Goal: Information Seeking & Learning: Learn about a topic

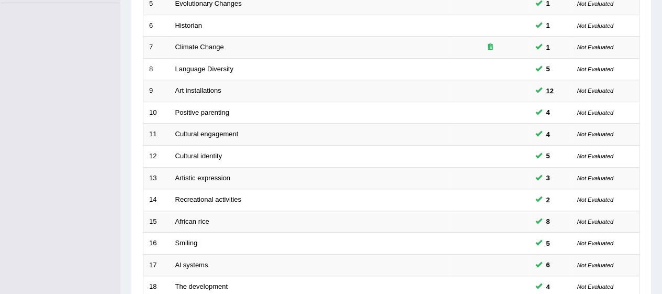
scroll to position [394, 0]
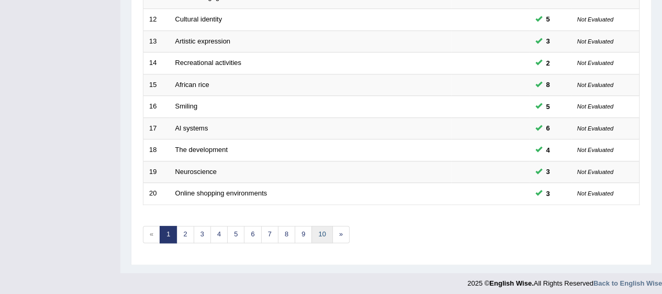
click at [311, 234] on link "10" at bounding box center [321, 234] width 21 height 17
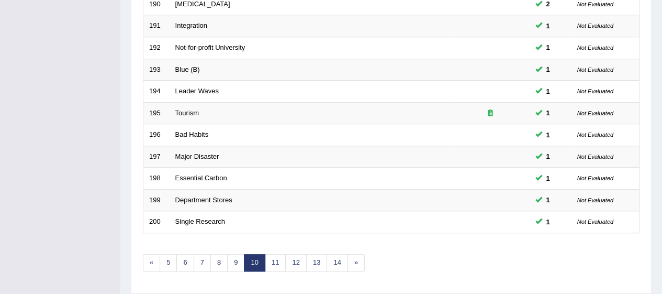
scroll to position [394, 0]
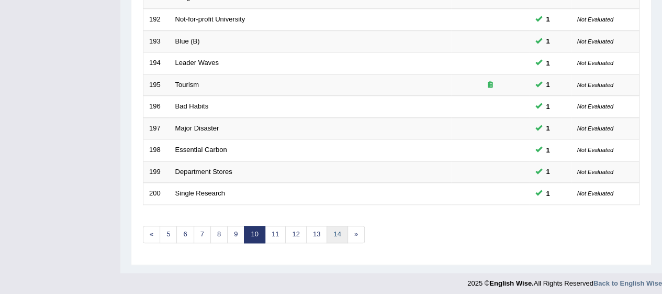
click at [333, 232] on link "14" at bounding box center [336, 234] width 21 height 17
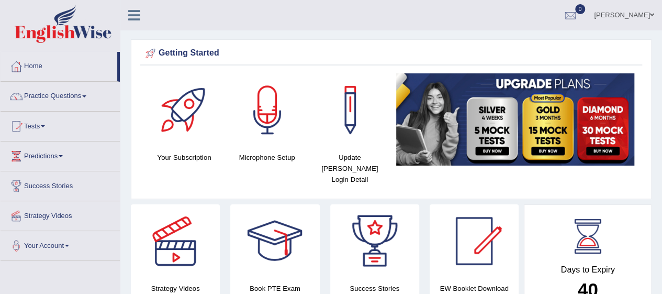
click at [42, 94] on link "Practice Questions" at bounding box center [60, 95] width 119 height 26
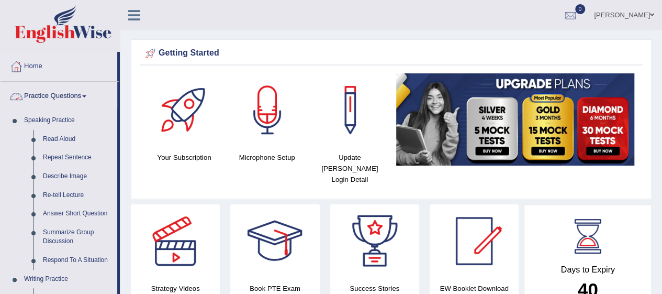
click at [64, 133] on link "Read Aloud" at bounding box center [77, 139] width 79 height 19
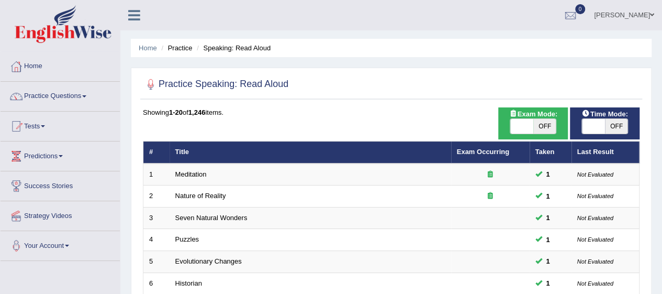
click at [615, 128] on span "OFF" at bounding box center [616, 126] width 23 height 15
checkbox input "true"
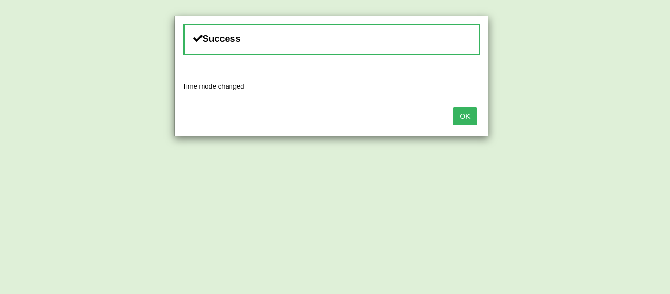
click at [475, 120] on button "OK" at bounding box center [465, 116] width 24 height 18
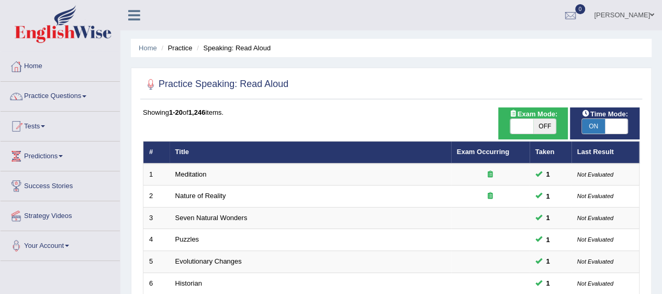
click at [533, 126] on span "OFF" at bounding box center [544, 126] width 23 height 15
checkbox input "true"
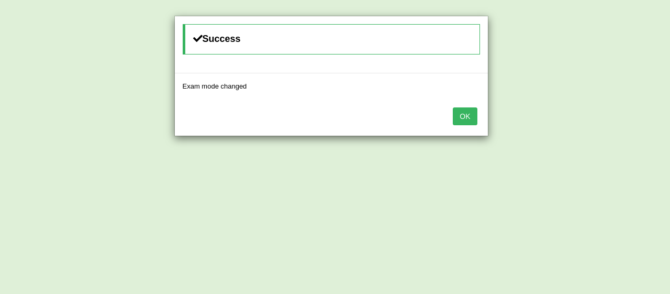
click at [476, 122] on button "OK" at bounding box center [465, 116] width 24 height 18
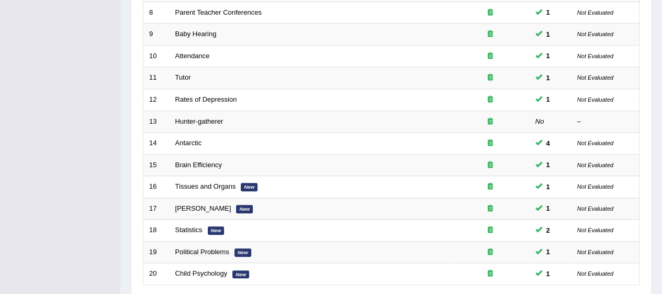
scroll to position [313, 0]
click at [302, 120] on td "Hunter-gatherer" at bounding box center [310, 122] width 281 height 22
click at [308, 120] on td "Hunter-gatherer" at bounding box center [310, 122] width 281 height 22
click at [386, 116] on td "Hunter-gatherer" at bounding box center [310, 122] width 281 height 22
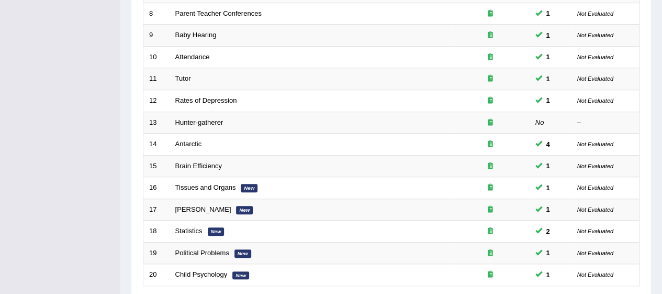
click at [536, 122] on em "No" at bounding box center [539, 122] width 9 height 8
click at [536, 121] on em "No" at bounding box center [539, 122] width 9 height 8
click at [218, 120] on link "Hunter-gatherer" at bounding box center [199, 122] width 48 height 8
click at [220, 121] on link "Hunter-gatherer" at bounding box center [199, 122] width 48 height 8
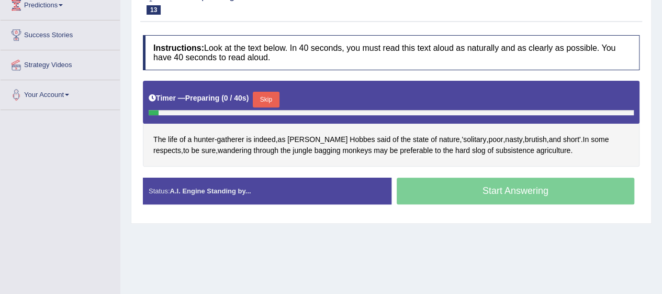
scroll to position [159, 0]
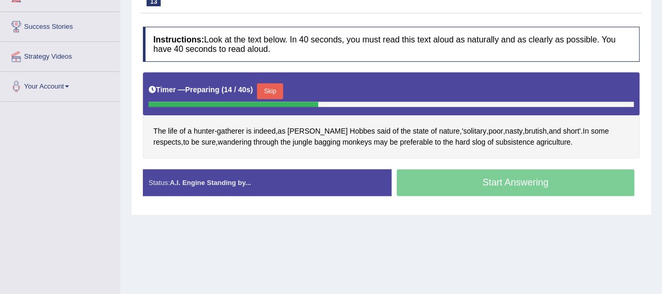
click at [524, 126] on span "brutish" at bounding box center [535, 131] width 22 height 11
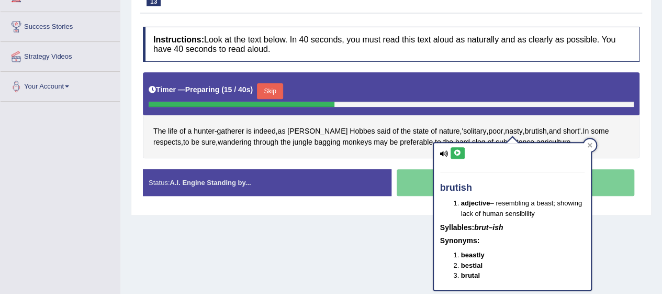
click at [458, 152] on icon at bounding box center [458, 153] width 8 height 6
click at [253, 145] on span "through" at bounding box center [265, 142] width 25 height 11
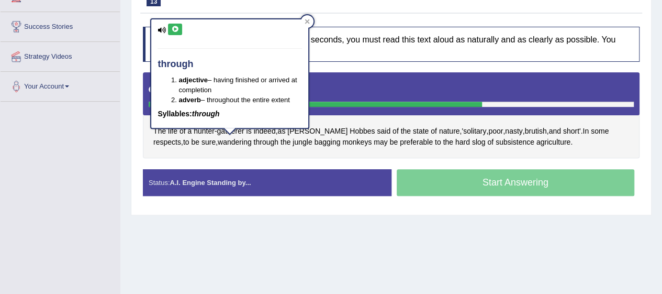
click at [163, 31] on icon at bounding box center [161, 30] width 8 height 7
click at [174, 31] on icon at bounding box center [175, 29] width 8 height 6
click at [314, 142] on span "bagging" at bounding box center [327, 142] width 26 height 11
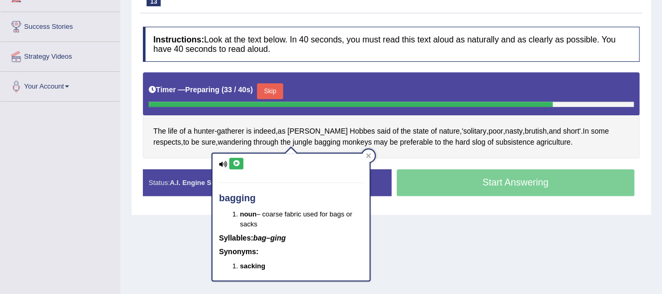
click at [236, 162] on icon at bounding box center [236, 163] width 8 height 6
click at [368, 156] on icon at bounding box center [368, 155] width 5 height 5
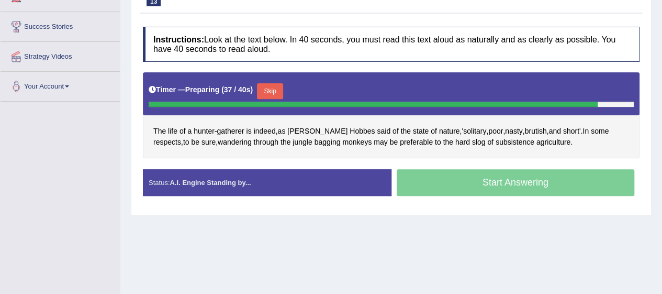
click at [495, 143] on span "subsistence" at bounding box center [514, 142] width 39 height 11
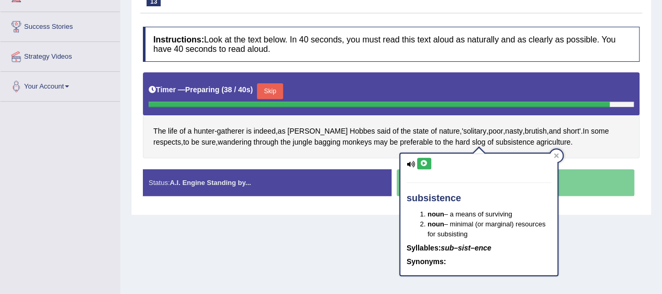
click at [423, 164] on icon at bounding box center [424, 163] width 8 height 6
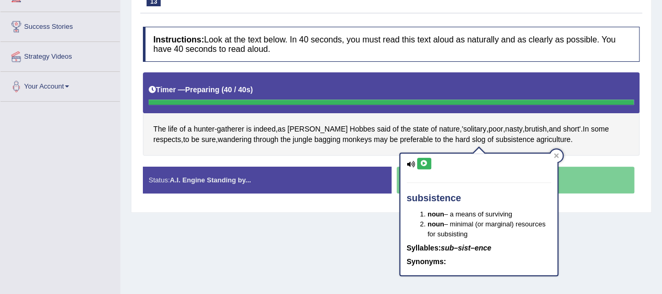
click at [558, 151] on div "subsistence noun – a means of surviving noun – minimal (or marginal) resources …" at bounding box center [478, 210] width 159 height 130
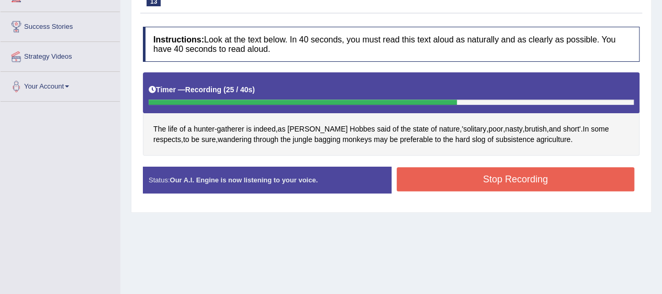
click at [527, 178] on button "Stop Recording" at bounding box center [516, 179] width 238 height 24
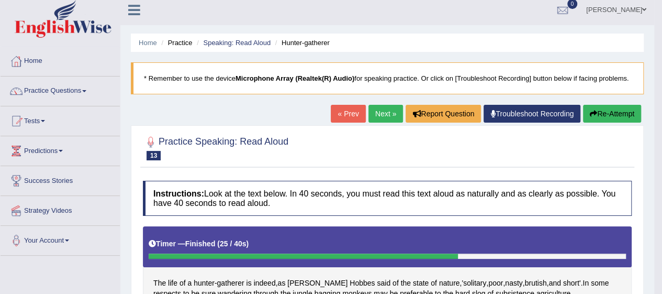
scroll to position [0, 0]
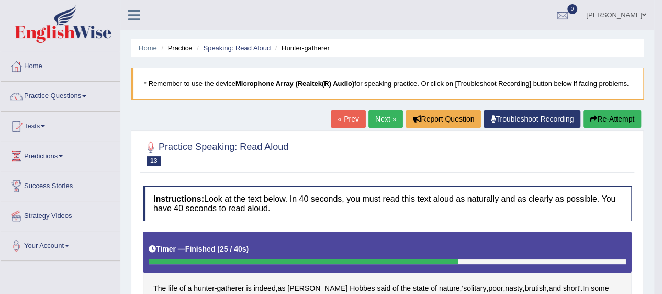
click at [613, 113] on button "Re-Attempt" at bounding box center [612, 119] width 58 height 18
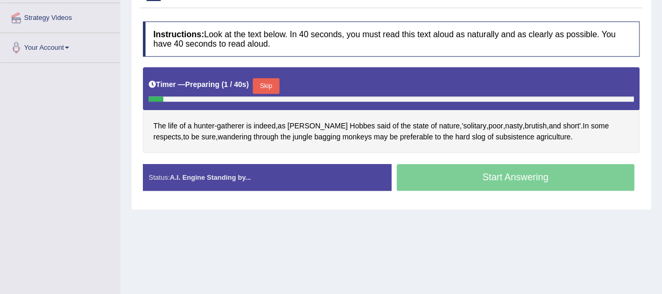
scroll to position [201, 0]
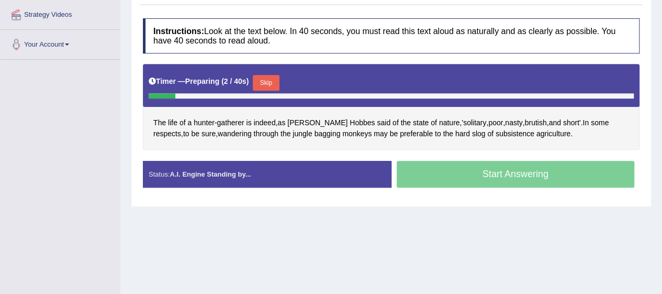
click at [236, 119] on span "gatherer" at bounding box center [230, 122] width 27 height 11
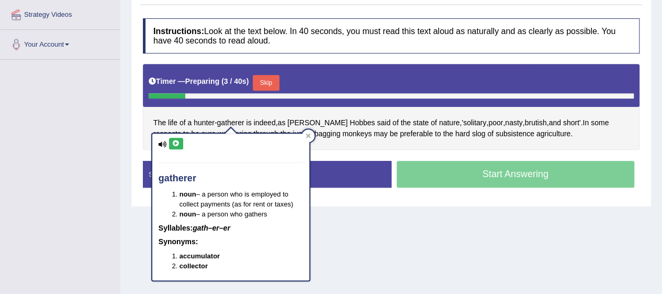
click at [176, 143] on icon at bounding box center [176, 143] width 8 height 6
click at [313, 145] on div "The life of a hunter - gatherer is indeed , as [PERSON_NAME] said of the state …" at bounding box center [391, 106] width 497 height 85
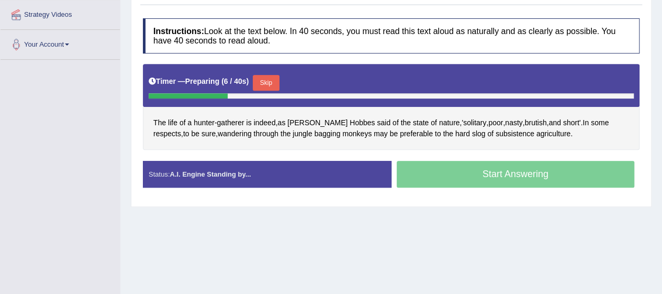
click at [350, 121] on span "Hobbes" at bounding box center [362, 122] width 25 height 11
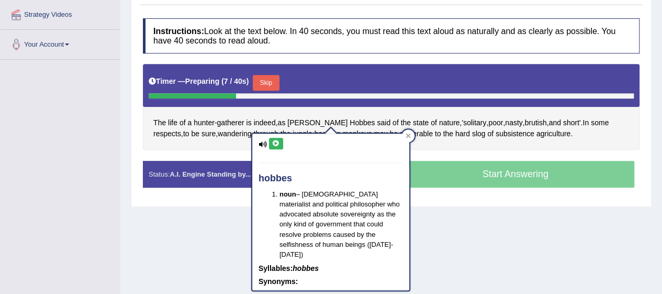
click at [275, 143] on icon at bounding box center [276, 143] width 8 height 6
click at [408, 136] on icon at bounding box center [407, 135] width 5 height 5
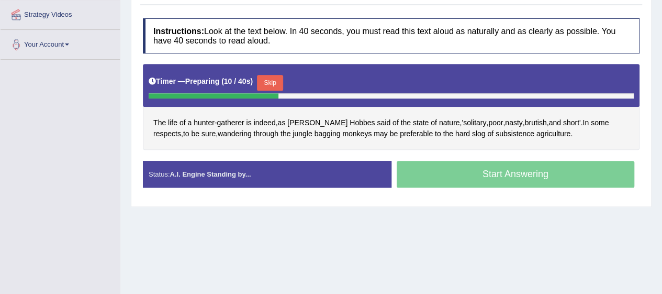
click at [495, 133] on span "subsistence" at bounding box center [514, 133] width 39 height 11
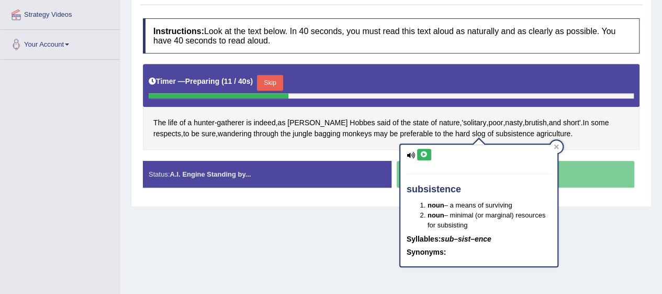
click at [421, 153] on icon at bounding box center [424, 154] width 8 height 6
click at [563, 144] on div "The life of a hunter - gatherer is indeed , as [PERSON_NAME] said of the state …" at bounding box center [391, 106] width 497 height 85
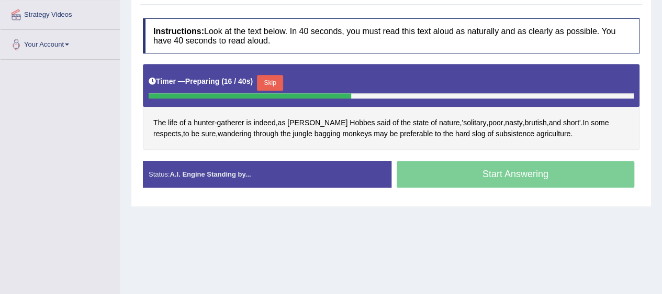
click at [280, 81] on button "Skip" at bounding box center [270, 83] width 26 height 16
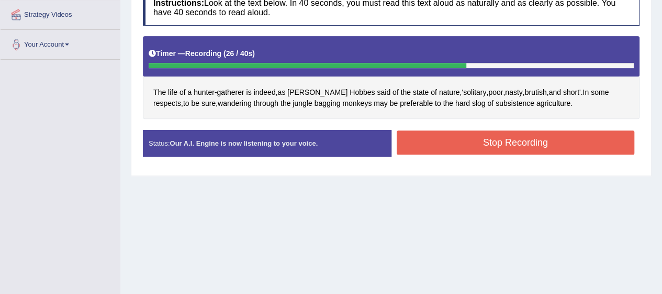
click at [553, 148] on button "Stop Recording" at bounding box center [516, 142] width 238 height 24
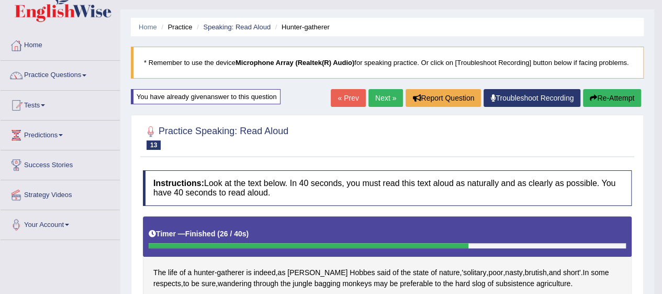
scroll to position [0, 0]
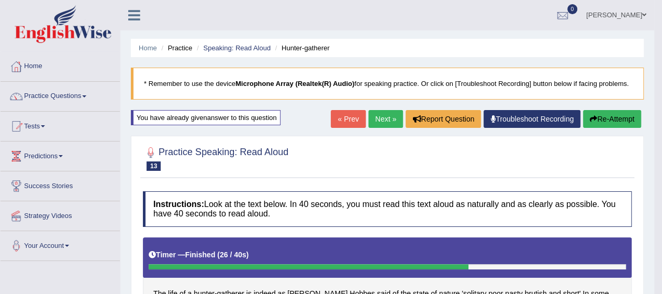
click at [77, 99] on link "Practice Questions" at bounding box center [60, 95] width 119 height 26
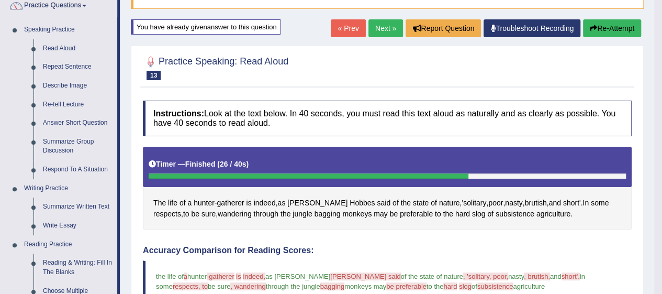
scroll to position [90, 0]
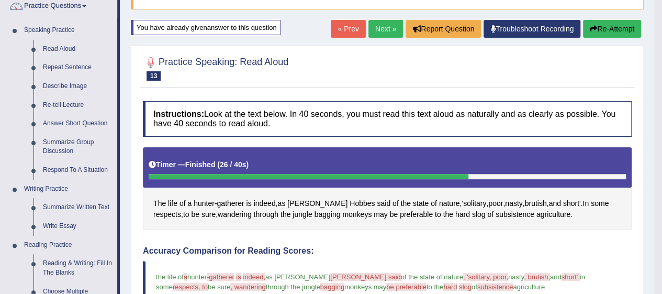
click at [70, 54] on link "Read Aloud" at bounding box center [77, 49] width 79 height 19
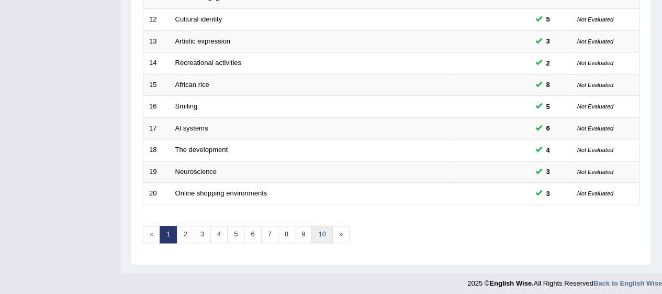
click at [320, 232] on link "10" at bounding box center [321, 234] width 21 height 17
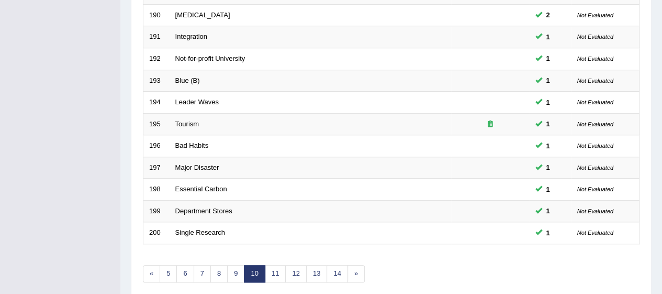
scroll to position [394, 0]
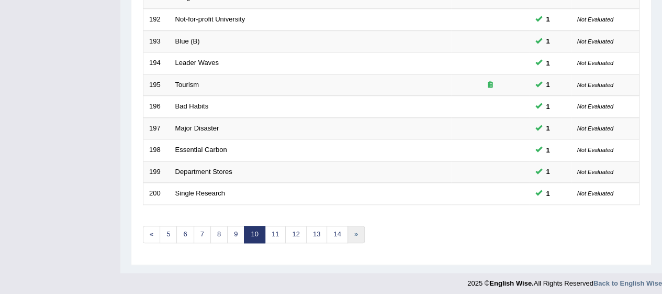
click at [347, 235] on link "»" at bounding box center [355, 234] width 17 height 17
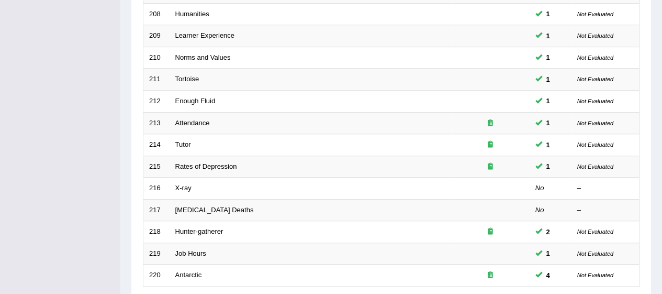
scroll to position [394, 0]
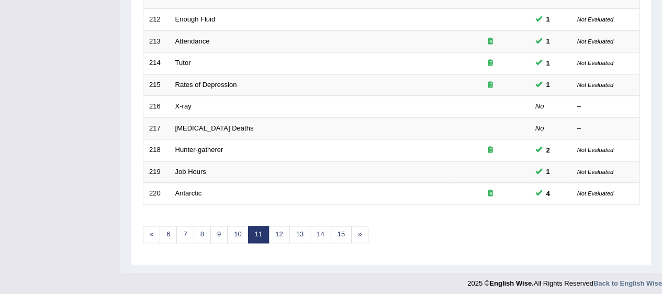
click at [211, 104] on td "X-ray" at bounding box center [310, 107] width 281 height 22
click at [213, 101] on td "X-ray" at bounding box center [310, 107] width 281 height 22
click at [176, 102] on link "X-ray" at bounding box center [183, 106] width 16 height 8
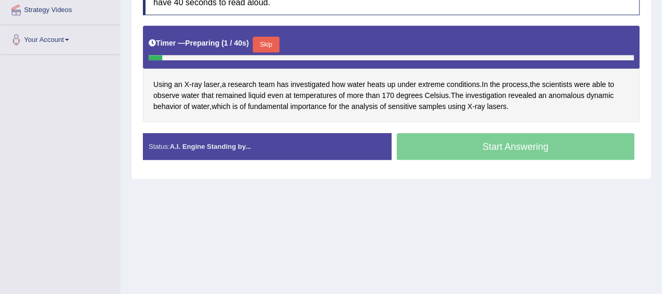
scroll to position [206, 0]
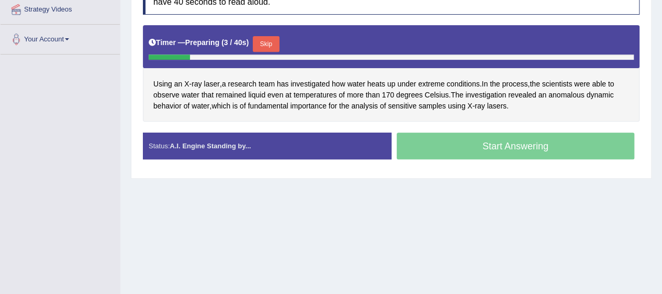
click at [516, 139] on div "Start Answering" at bounding box center [515, 146] width 249 height 29
click at [268, 54] on div at bounding box center [391, 56] width 485 height 5
click at [270, 40] on button "Skip" at bounding box center [266, 44] width 26 height 16
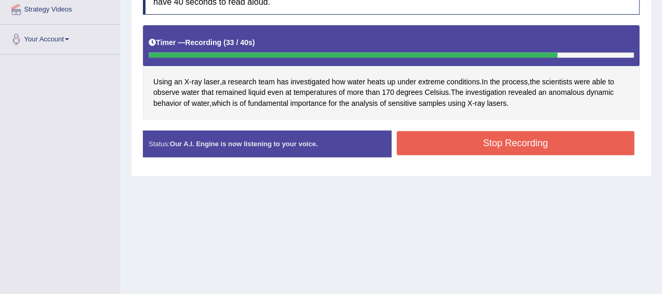
click at [546, 135] on button "Stop Recording" at bounding box center [516, 143] width 238 height 24
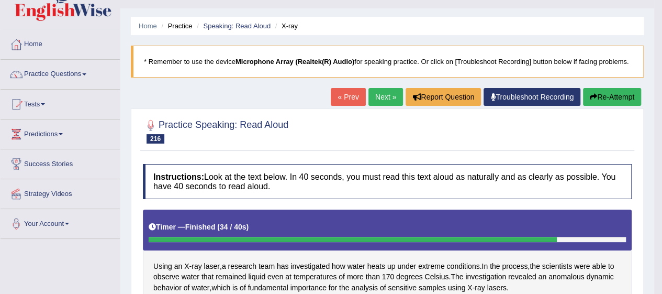
scroll to position [0, 0]
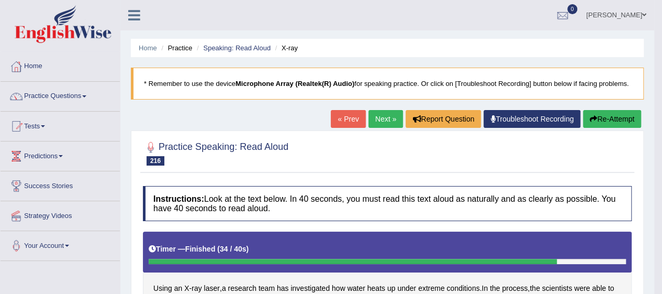
click at [388, 122] on link "Next »" at bounding box center [385, 119] width 35 height 18
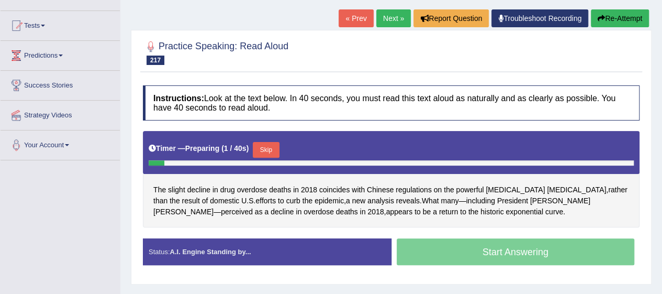
scroll to position [106, 0]
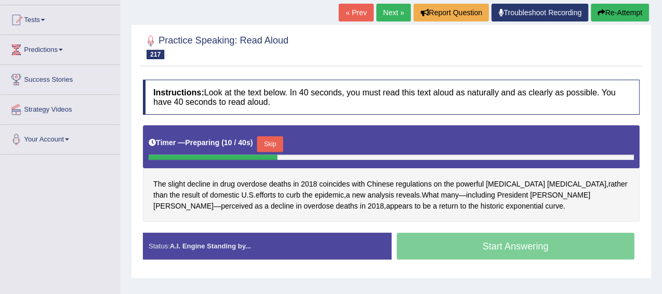
click at [337, 183] on span "coincides" at bounding box center [334, 183] width 30 height 11
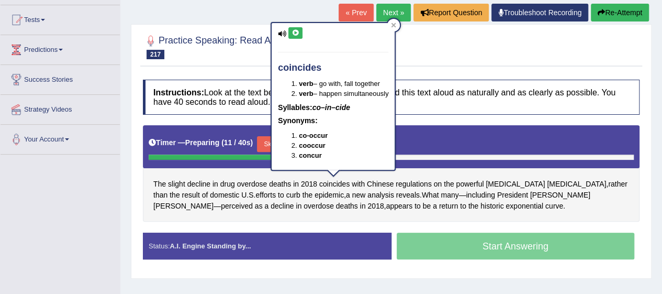
click at [292, 32] on icon at bounding box center [295, 33] width 8 height 6
click at [396, 25] on icon at bounding box center [393, 25] width 5 height 5
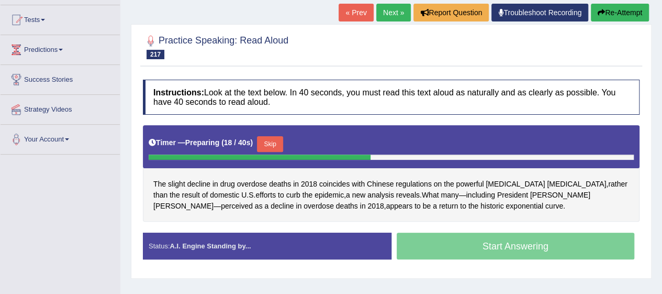
click at [530, 190] on span "[PERSON_NAME]" at bounding box center [560, 194] width 60 height 11
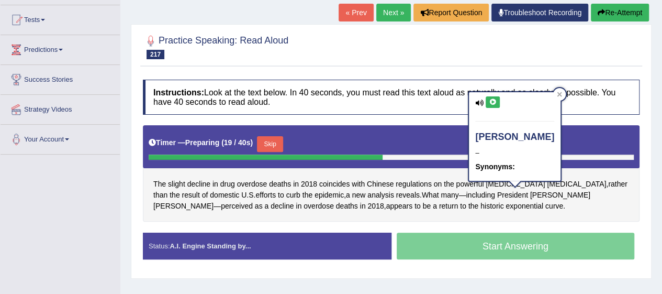
click at [493, 103] on icon at bounding box center [493, 102] width 8 height 6
click at [553, 97] on div at bounding box center [559, 94] width 13 height 13
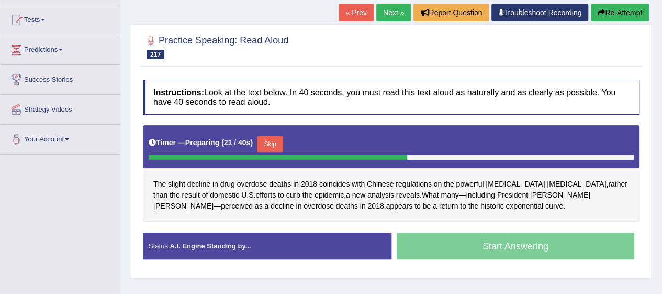
click at [499, 181] on span "[MEDICAL_DATA]" at bounding box center [515, 183] width 59 height 11
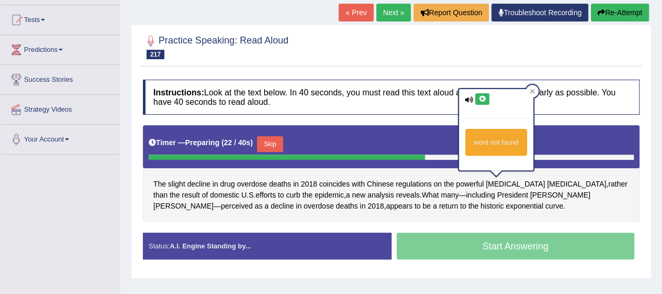
click at [482, 98] on icon at bounding box center [482, 99] width 8 height 6
click at [535, 92] on div at bounding box center [532, 91] width 13 height 13
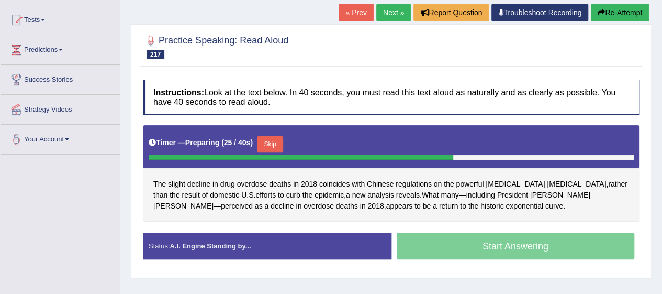
click at [283, 136] on button "Skip" at bounding box center [270, 144] width 26 height 16
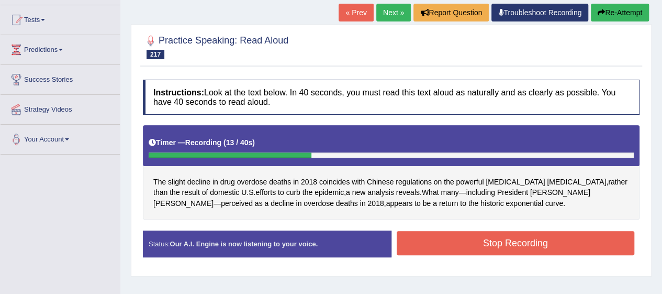
click at [540, 251] on button "Stop Recording" at bounding box center [516, 243] width 238 height 24
